Goal: Find specific page/section: Find specific page/section

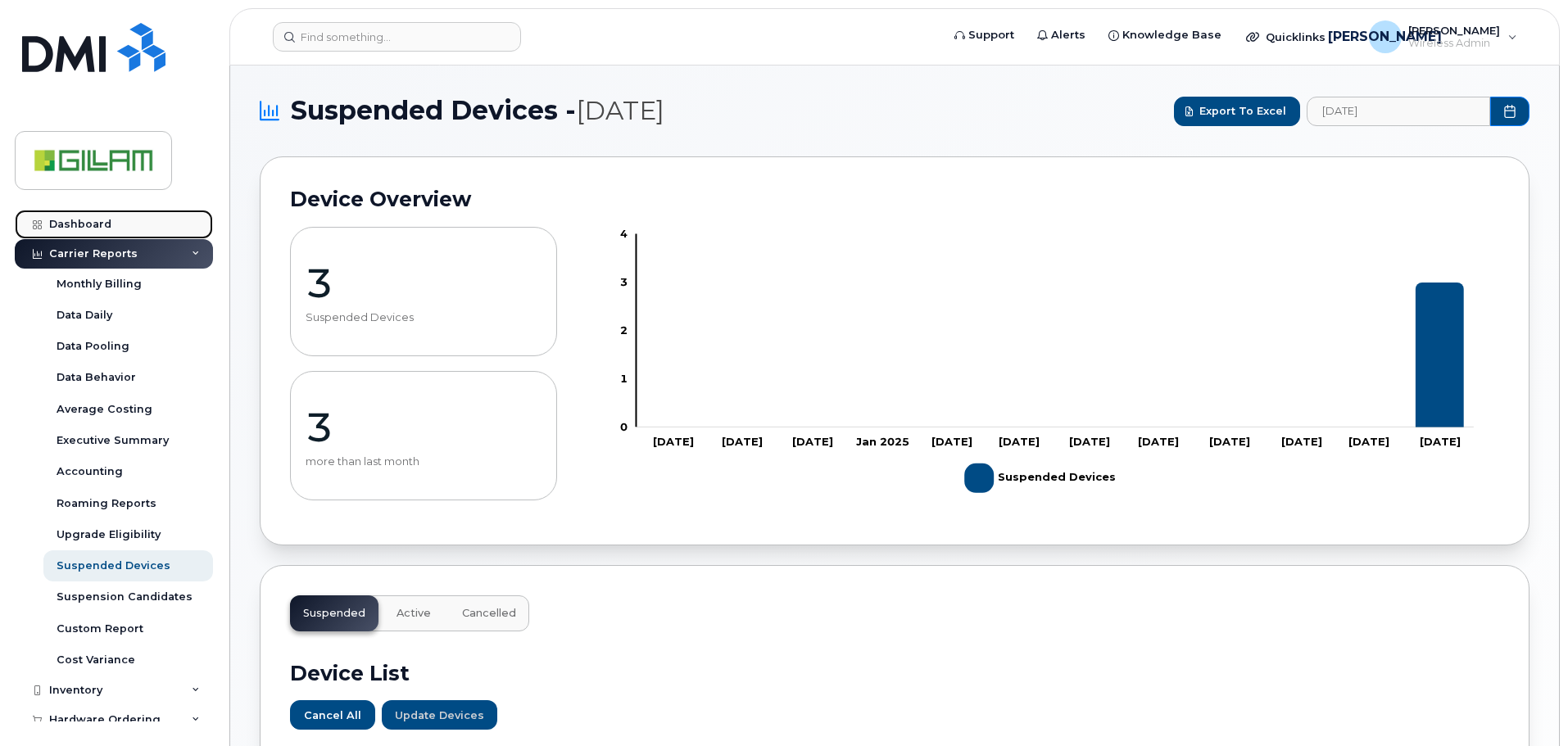
click at [75, 224] on div "Dashboard" at bounding box center [80, 225] width 62 height 13
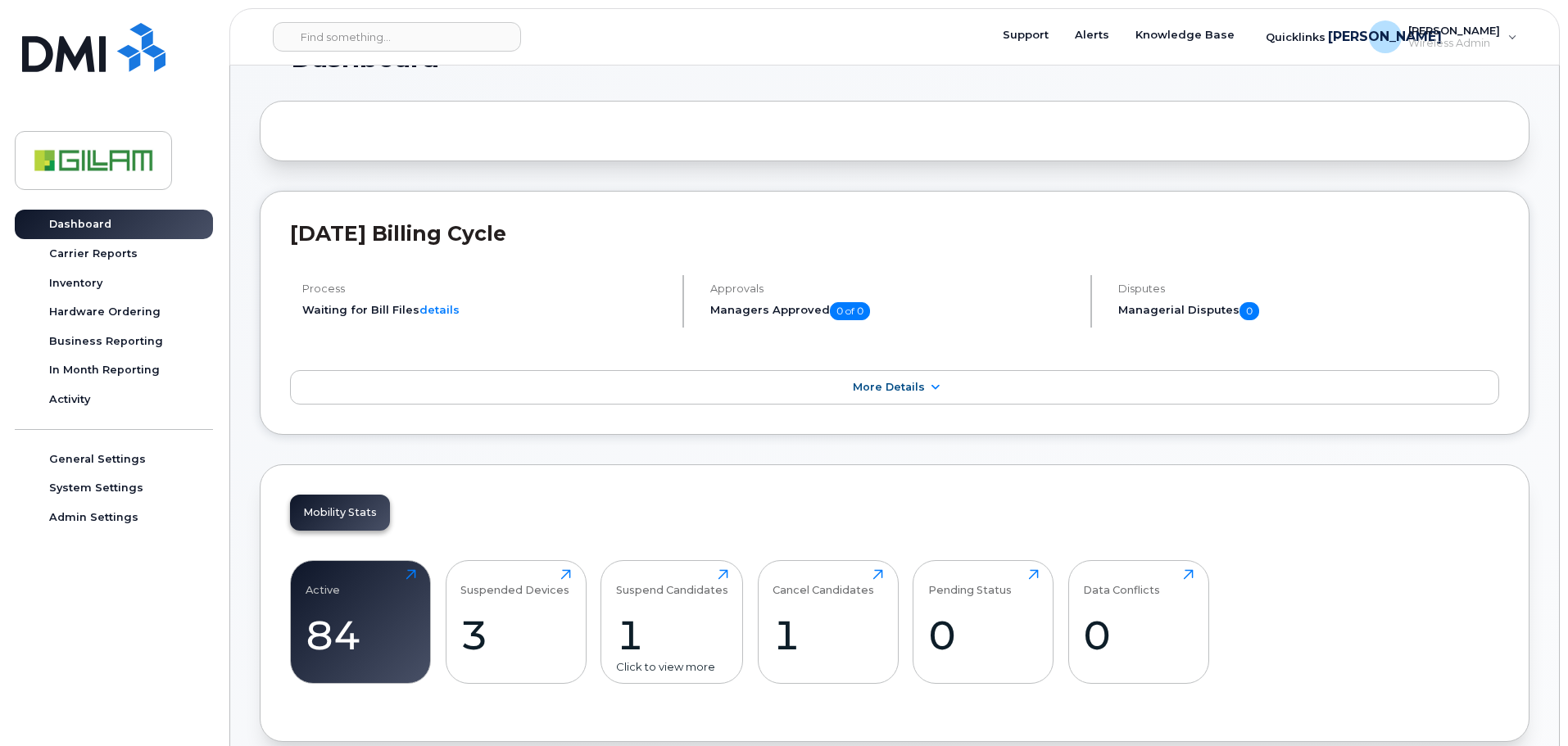
scroll to position [246, 0]
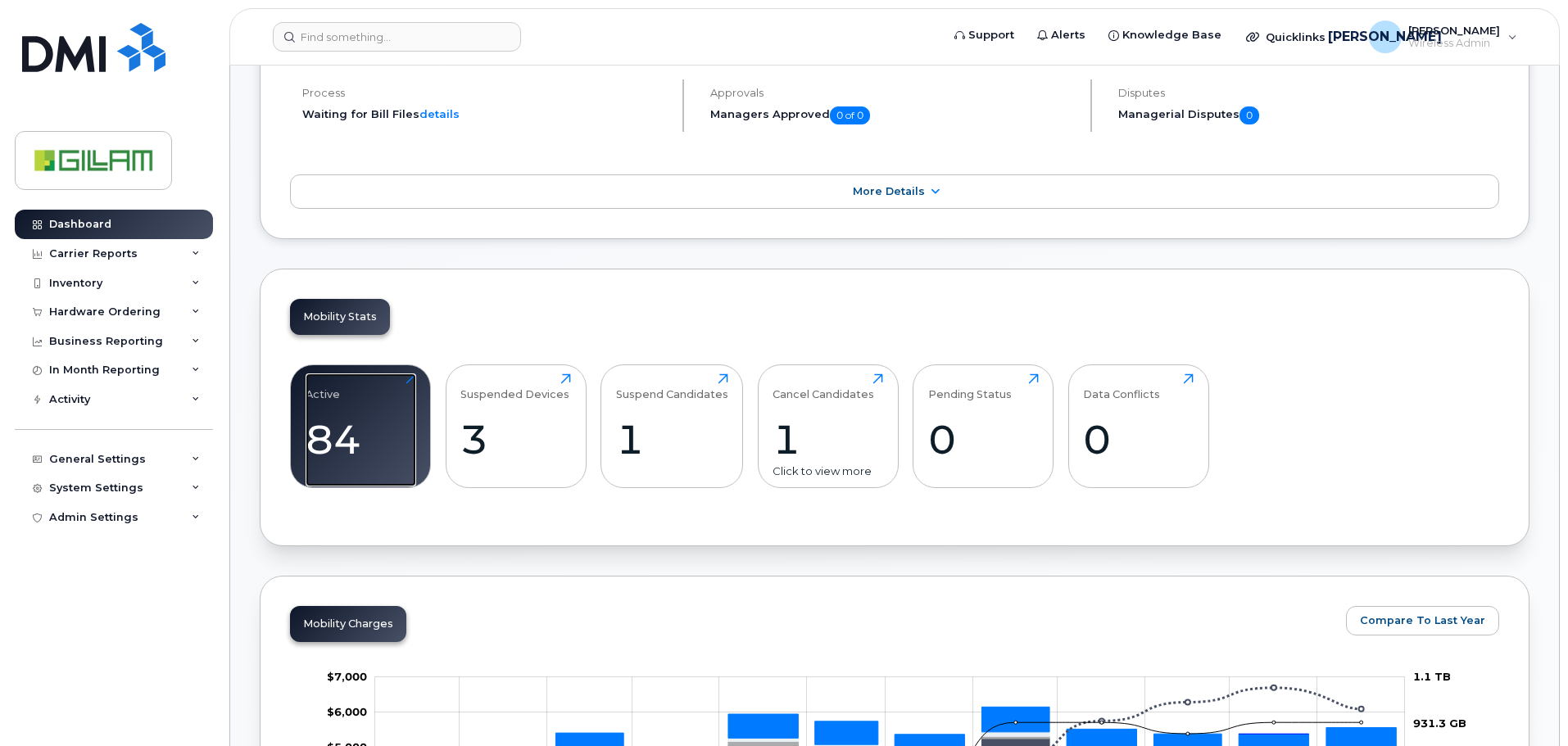
drag, startPoint x: 326, startPoint y: 387, endPoint x: 813, endPoint y: 437, distance: 489.6
click at [326, 386] on div "Active" at bounding box center [323, 387] width 35 height 27
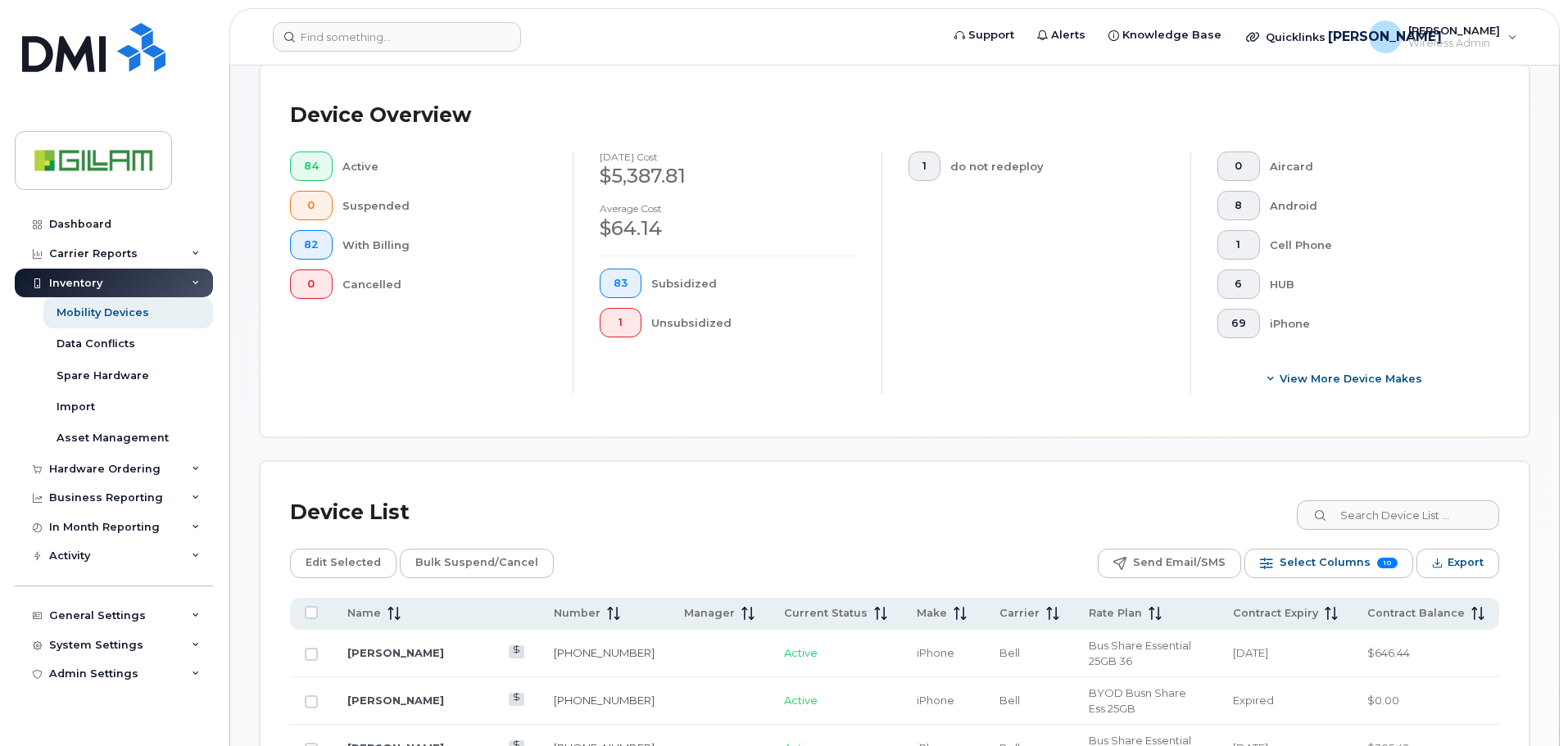
scroll to position [410, 0]
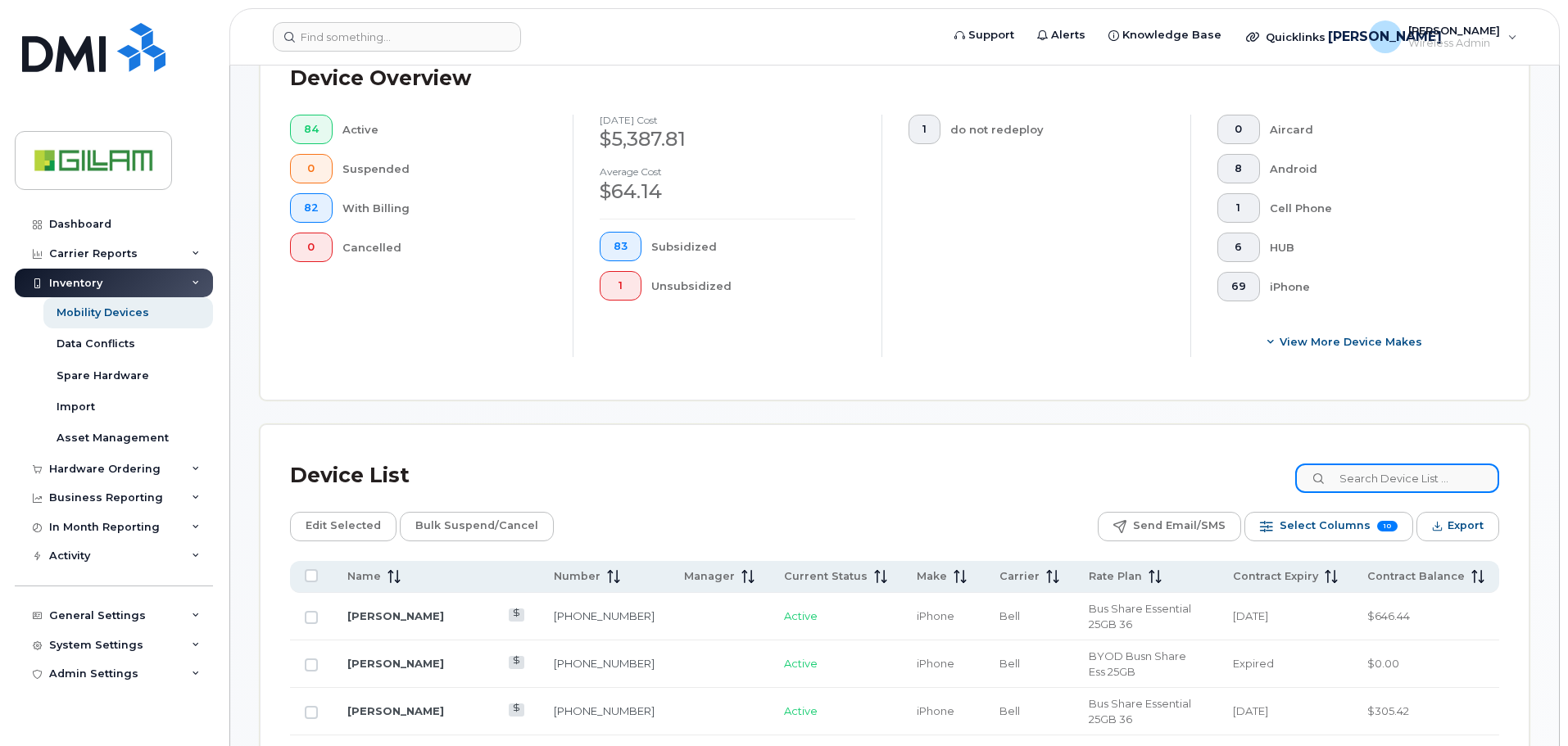
drag, startPoint x: 1400, startPoint y: 475, endPoint x: 1379, endPoint y: 451, distance: 31.9
click at [1401, 472] on input at bounding box center [1396, 478] width 204 height 29
type input "Andrew"
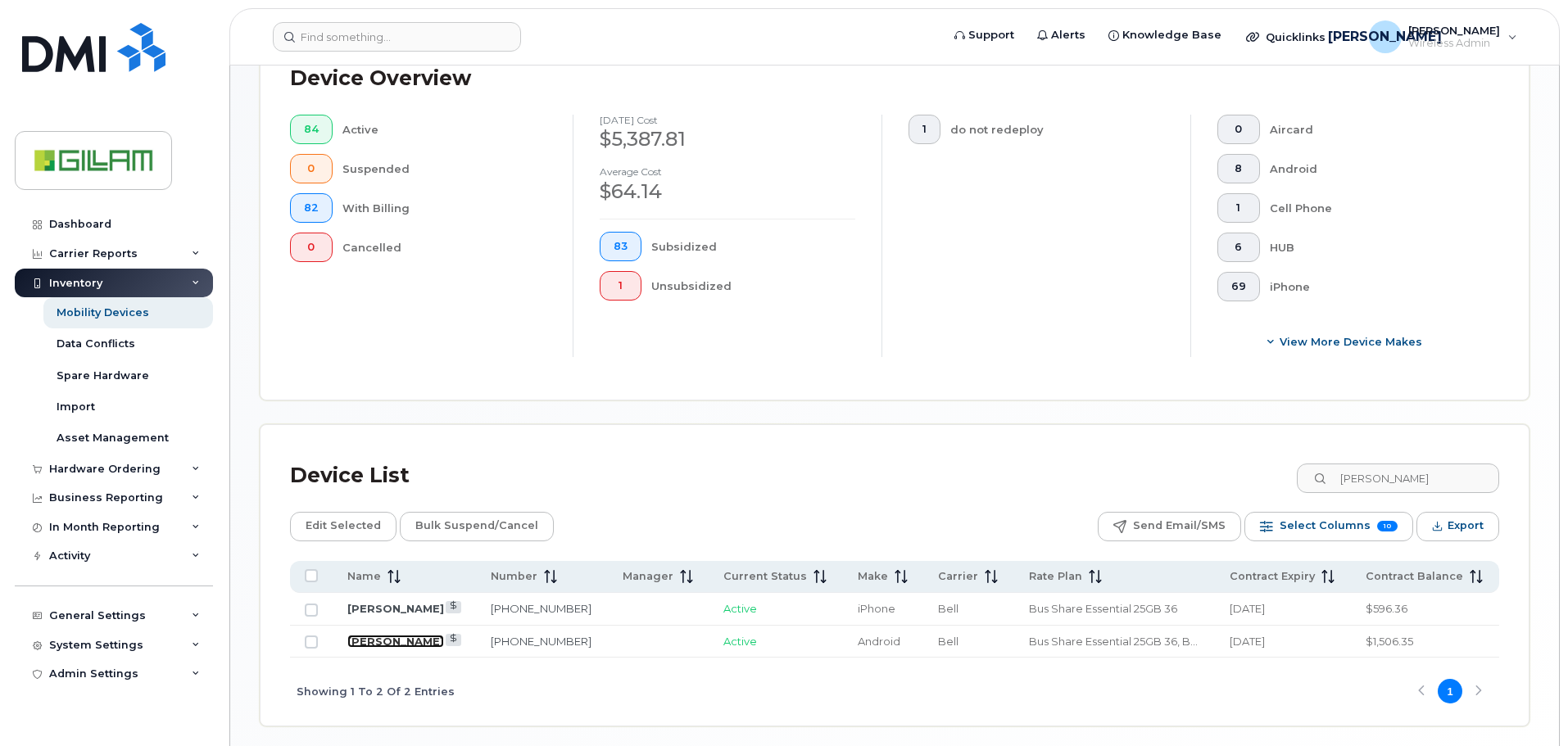
click at [369, 641] on link "Andrew Erlandson" at bounding box center [396, 641] width 96 height 13
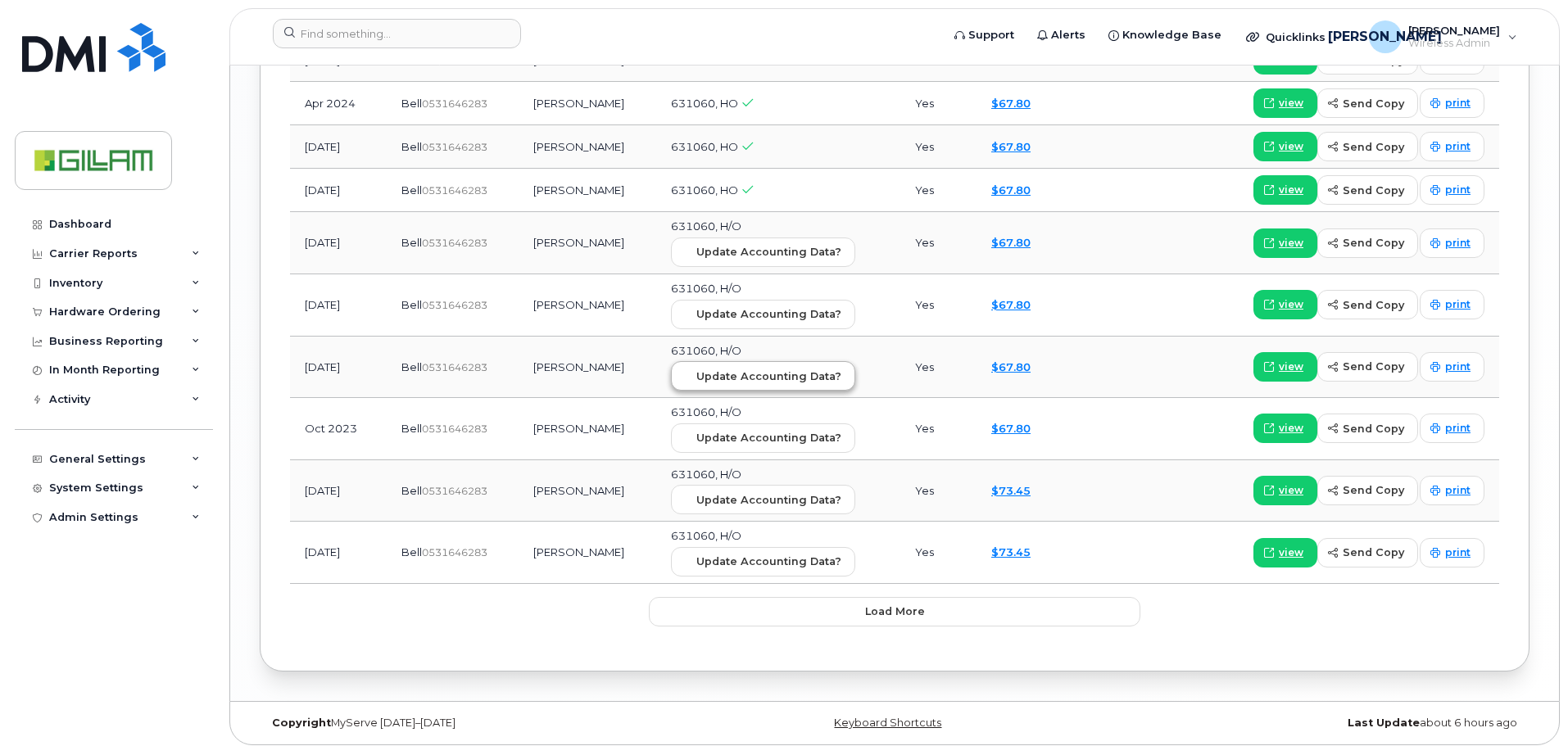
scroll to position [2042, 0]
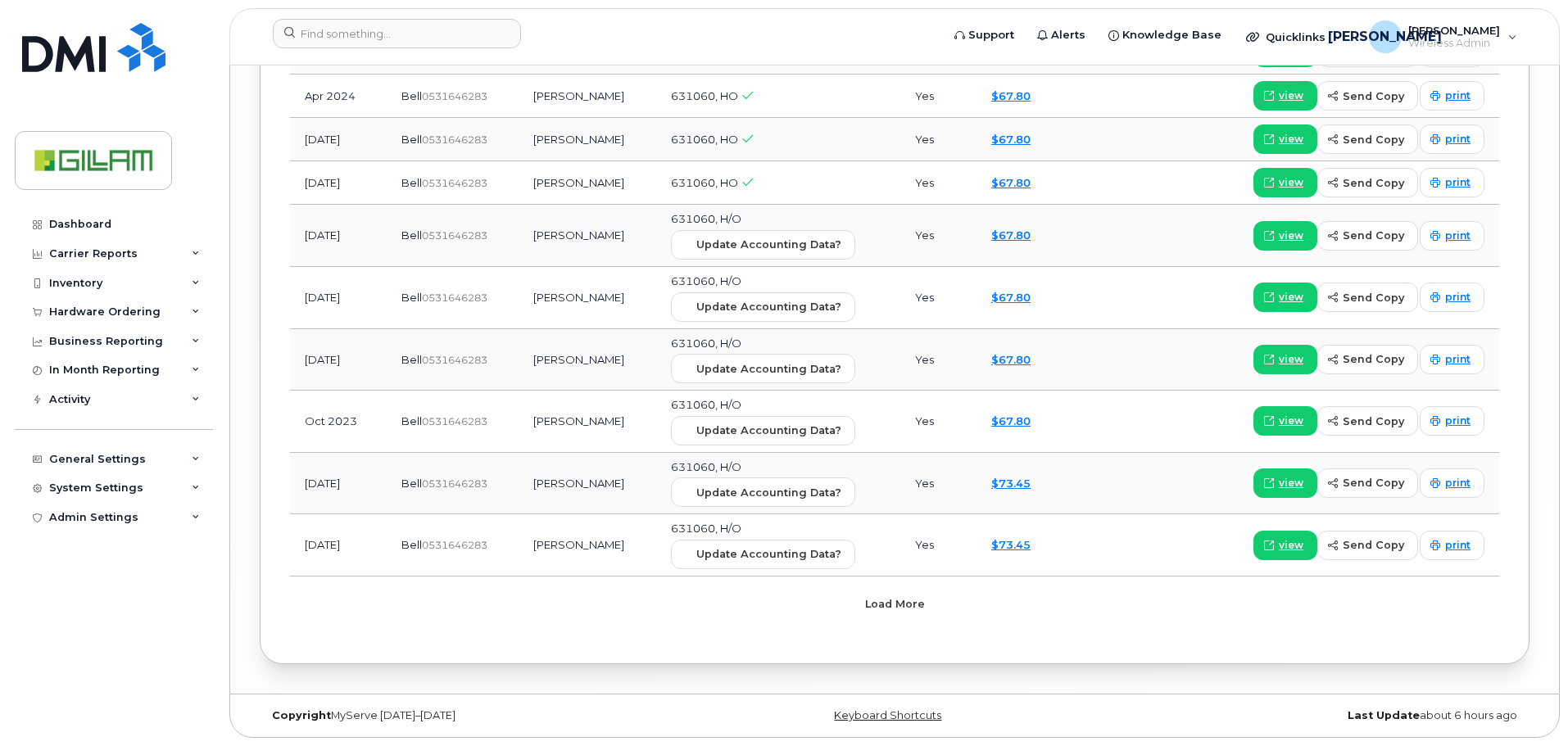
click at [898, 605] on span "Load more" at bounding box center [894, 603] width 60 height 15
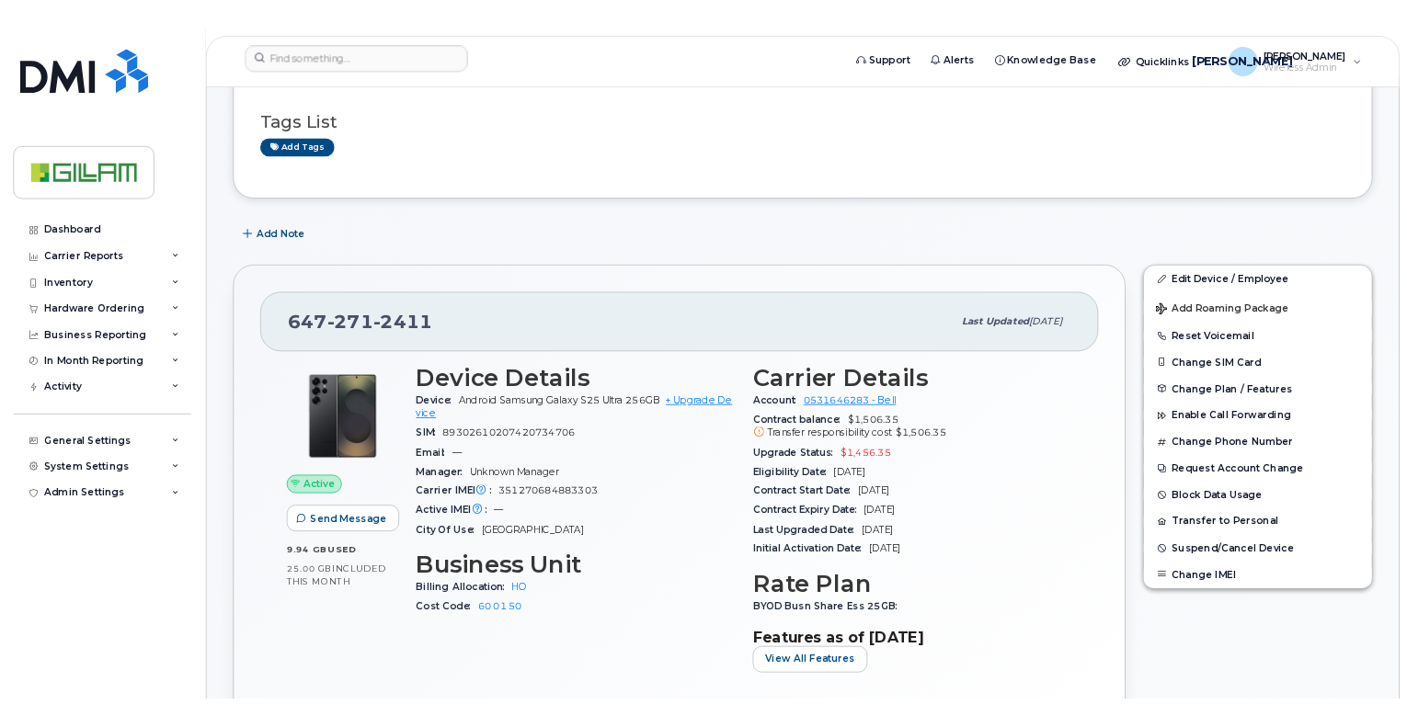
scroll to position [0, 0]
